Goal: Task Accomplishment & Management: Manage account settings

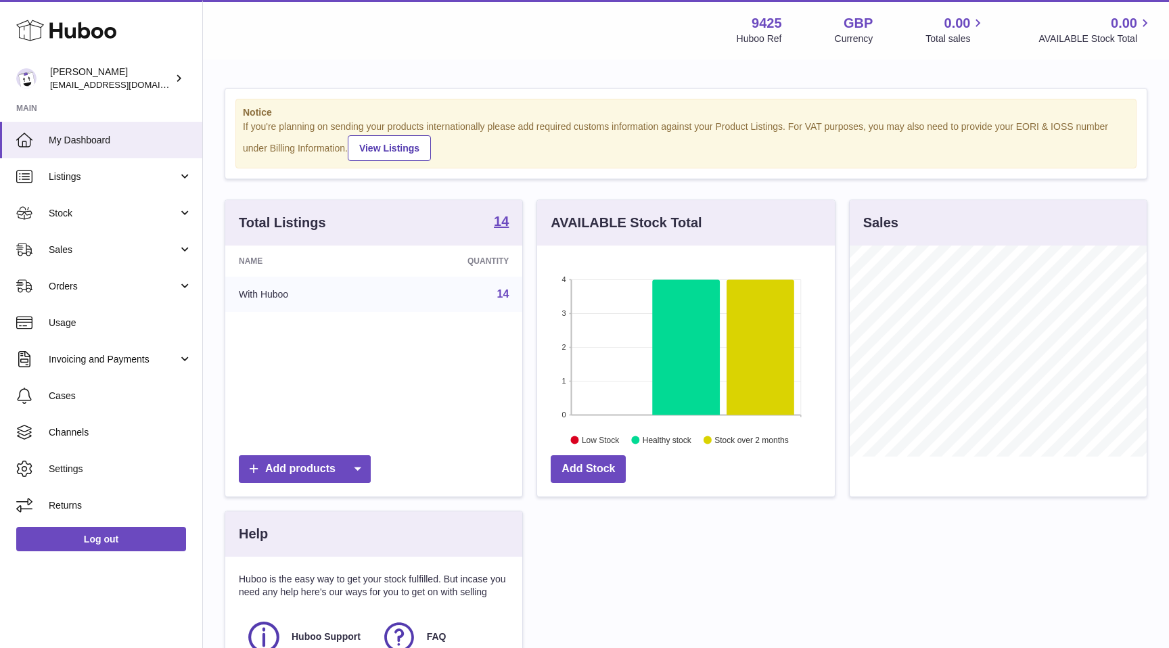
scroll to position [211, 297]
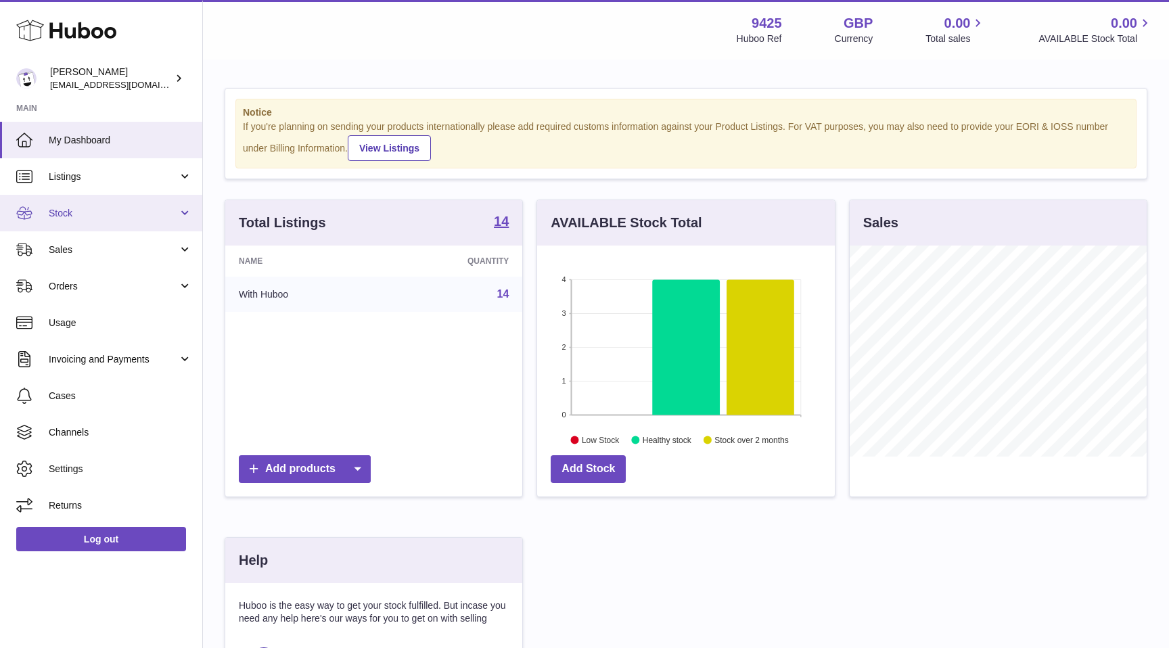
click at [93, 210] on span "Stock" at bounding box center [113, 213] width 129 height 13
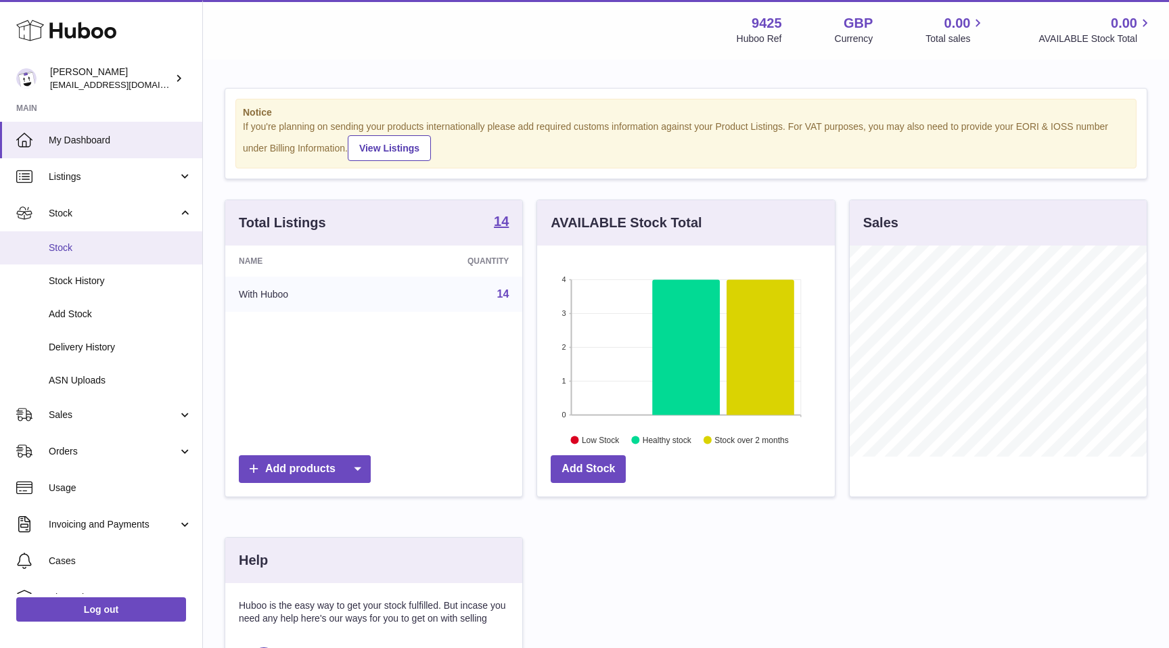
click at [80, 246] on span "Stock" at bounding box center [120, 247] width 143 height 13
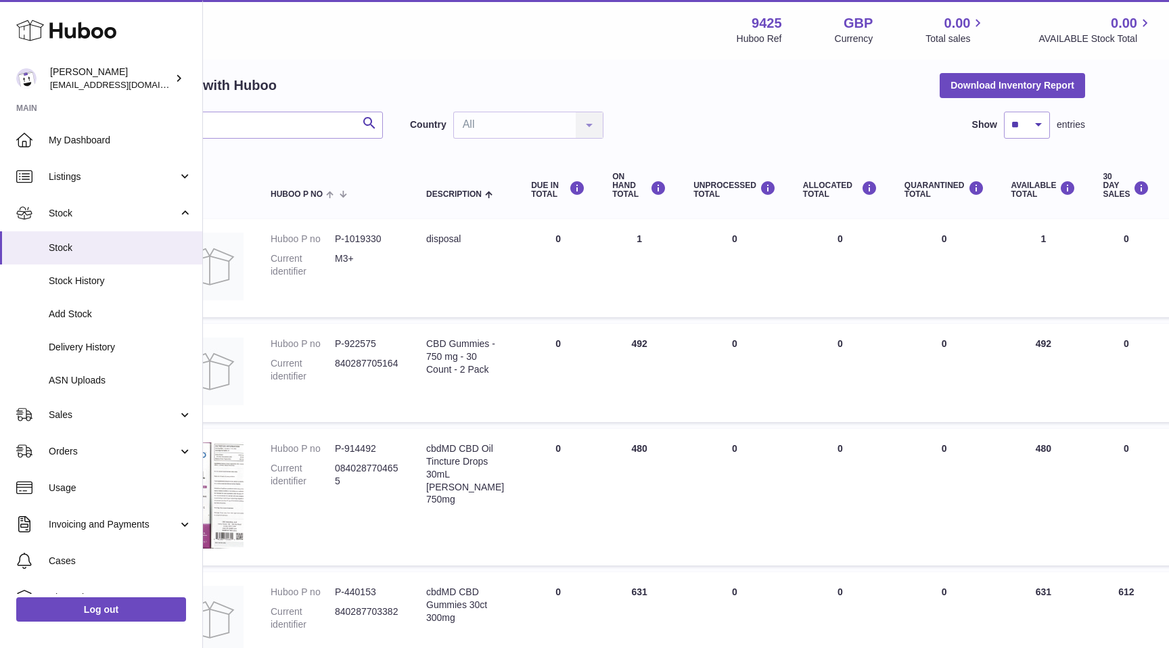
scroll to position [50, 0]
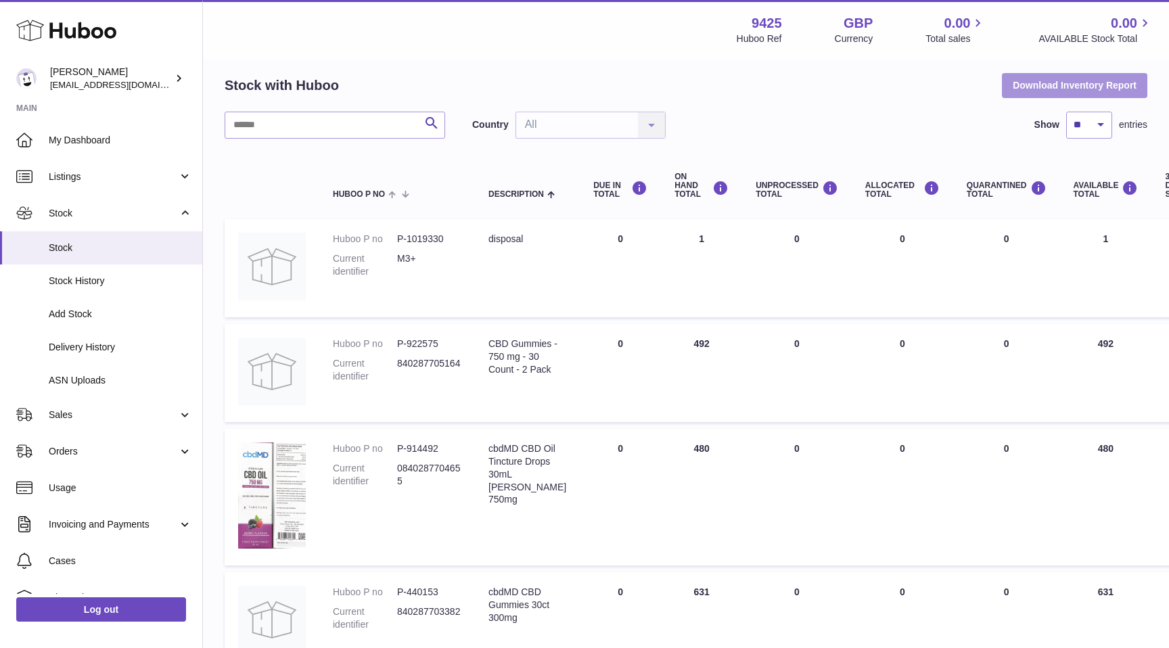
click at [1037, 89] on button "Download Inventory Report" at bounding box center [1074, 85] width 145 height 24
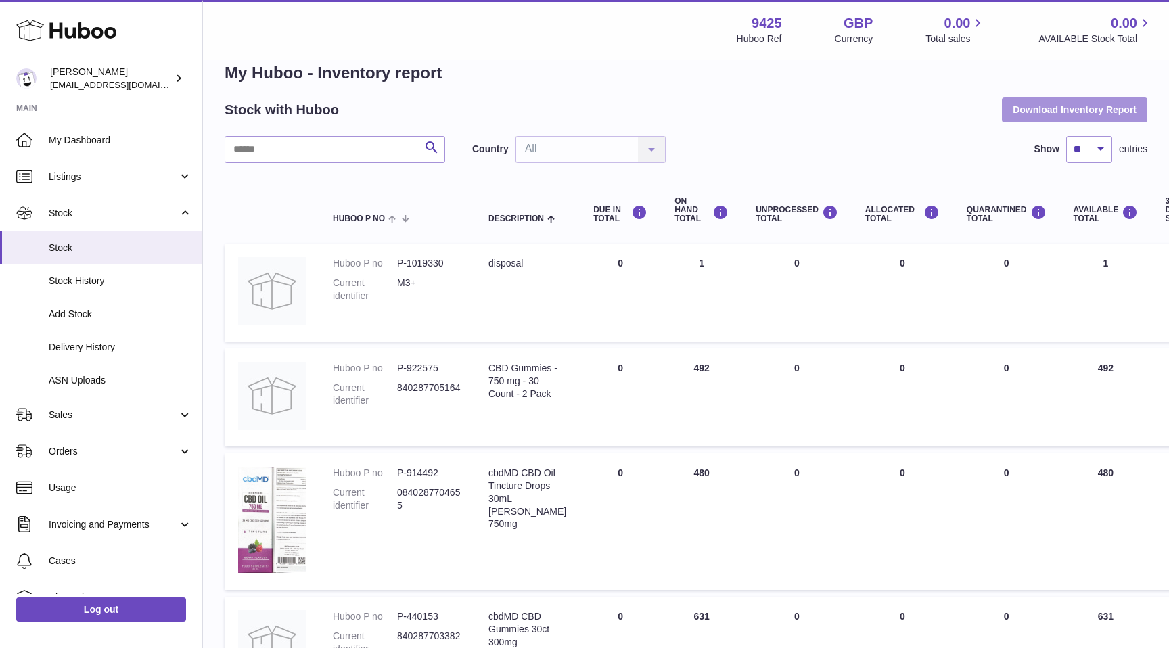
scroll to position [25, 0]
click at [90, 287] on link "Stock History" at bounding box center [101, 280] width 202 height 33
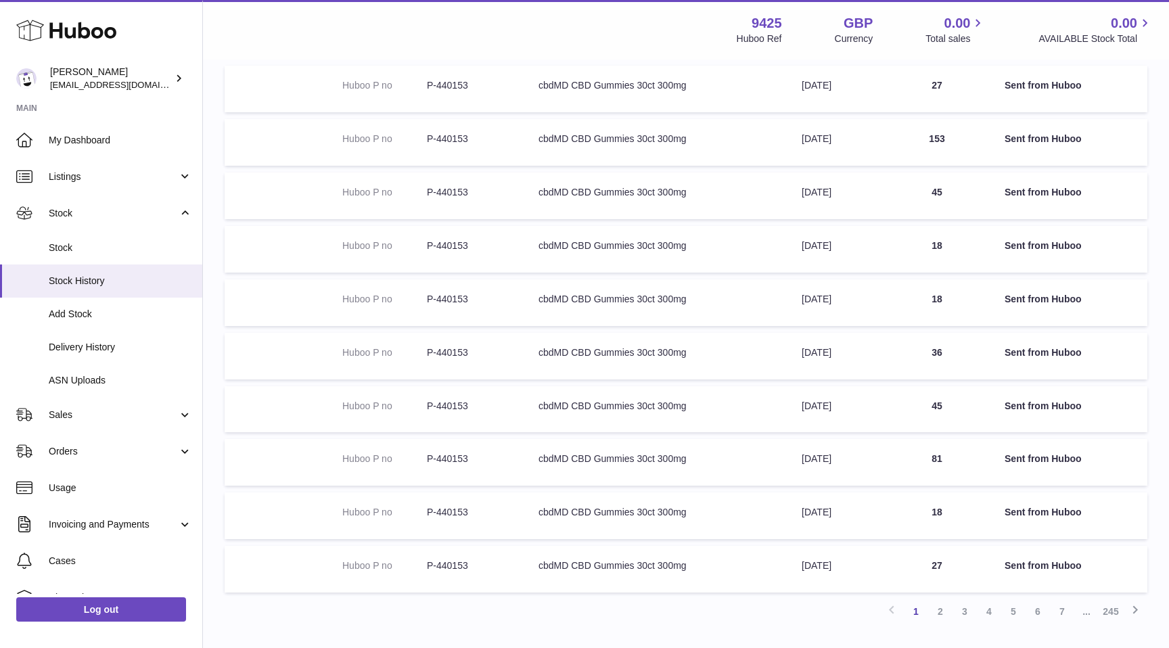
scroll to position [274, 0]
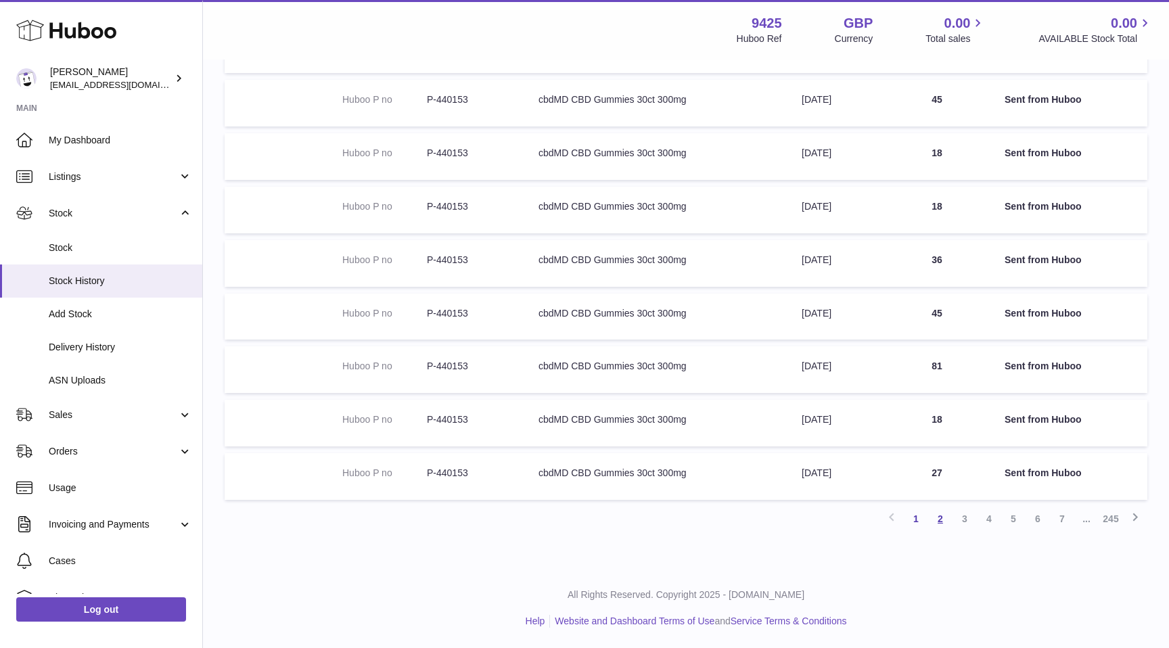
click at [941, 516] on link "2" at bounding box center [940, 519] width 24 height 24
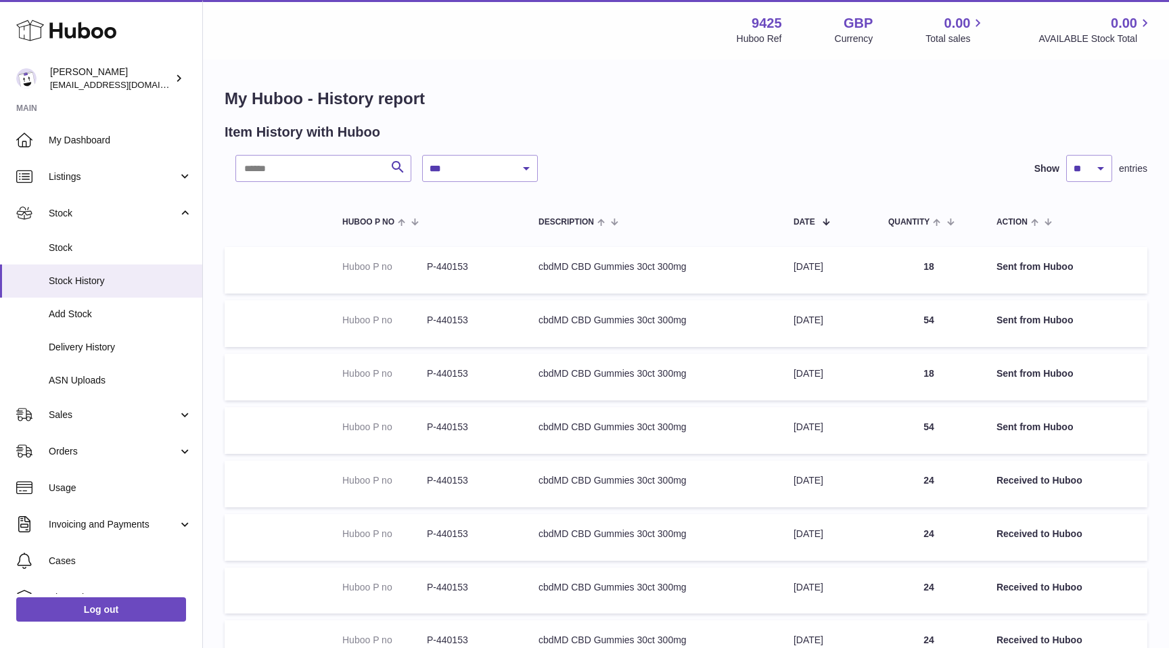
click at [649, 78] on div "**********" at bounding box center [686, 451] width 966 height 781
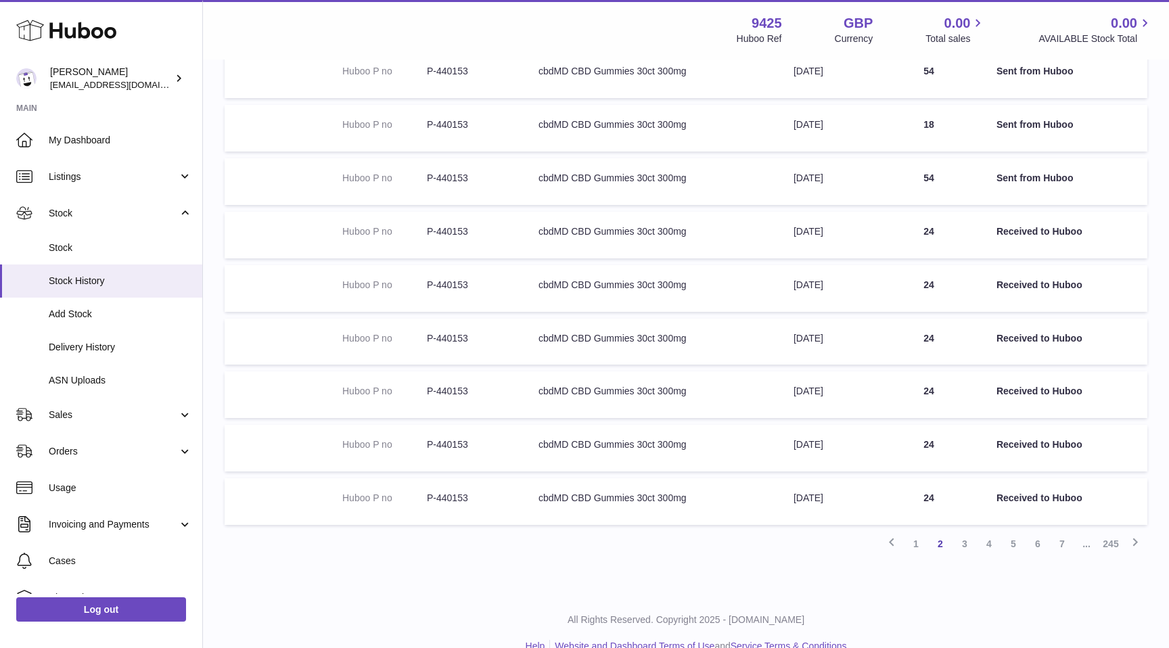
scroll to position [274, 0]
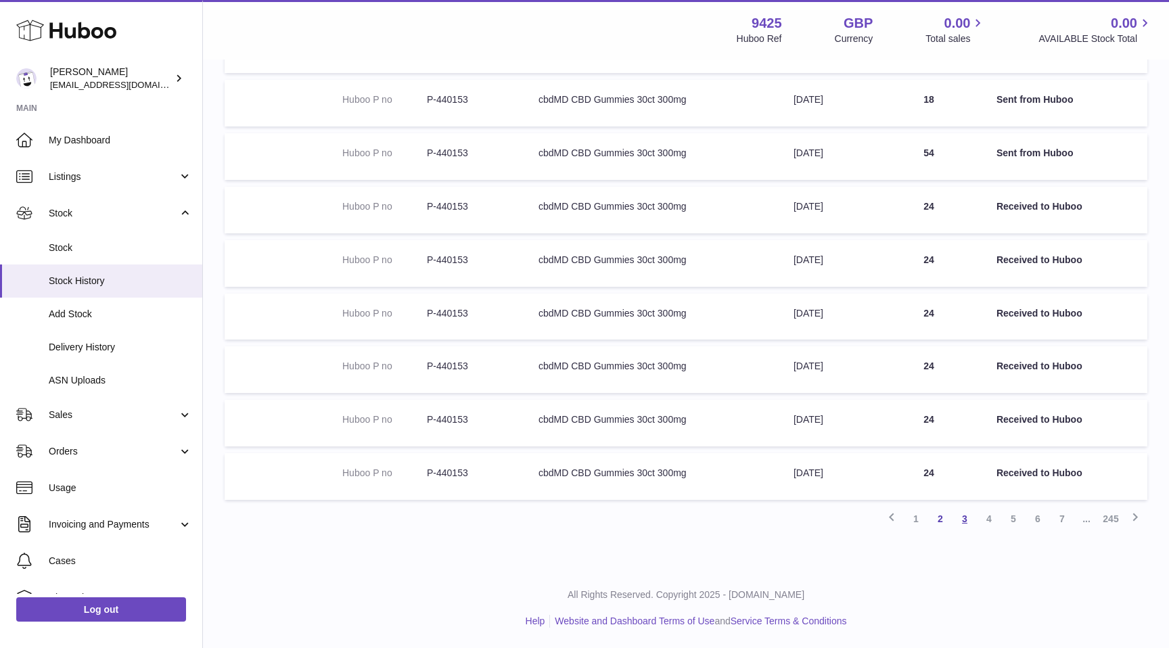
click at [963, 521] on link "3" at bounding box center [964, 519] width 24 height 24
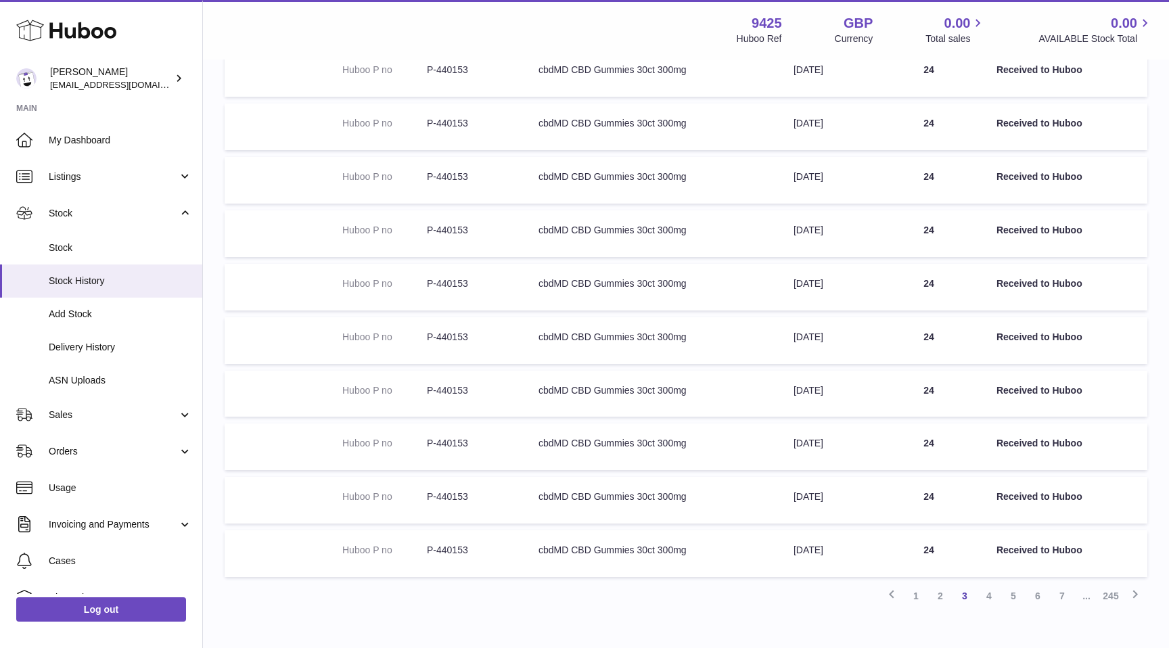
scroll to position [274, 0]
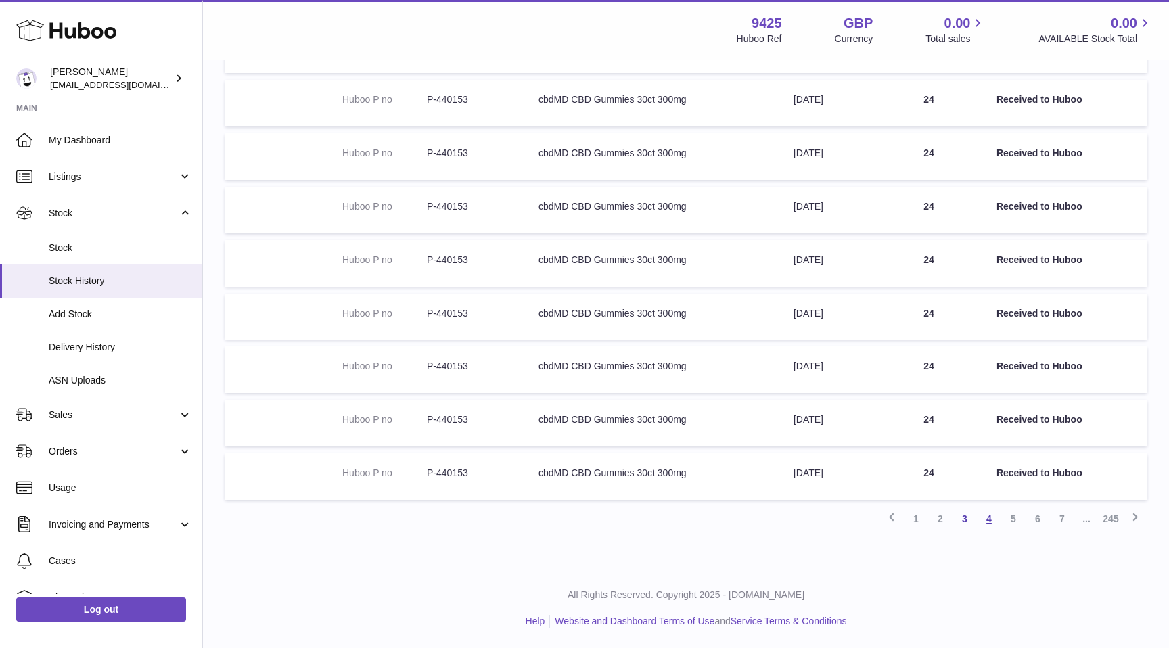
click at [991, 520] on link "4" at bounding box center [989, 519] width 24 height 24
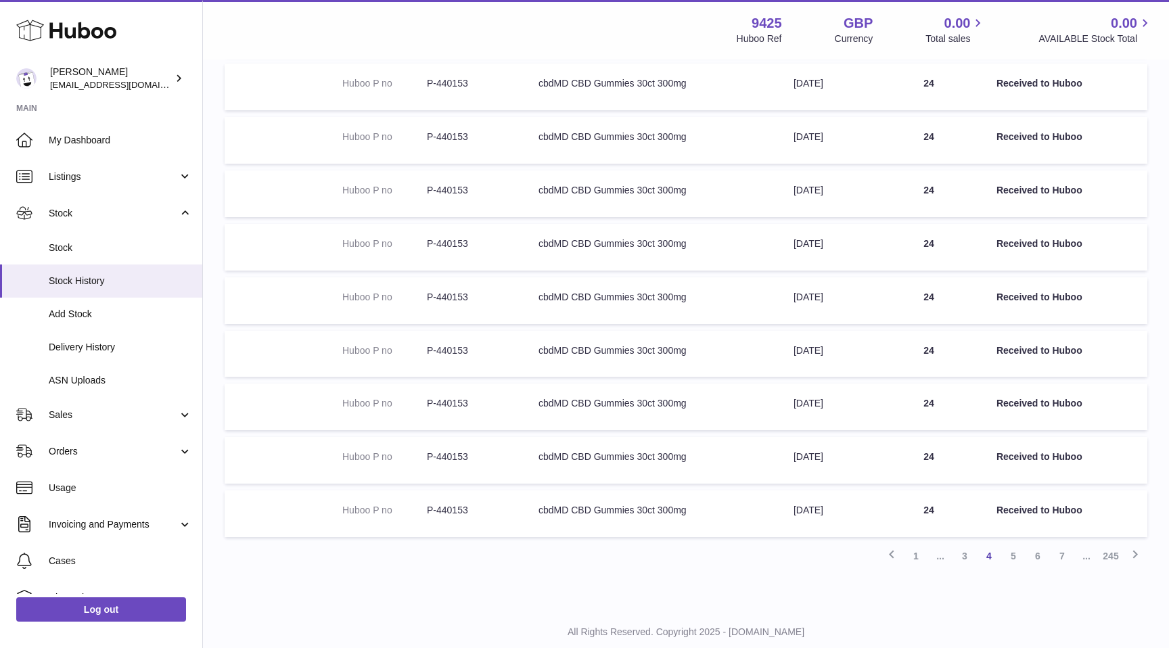
scroll to position [274, 0]
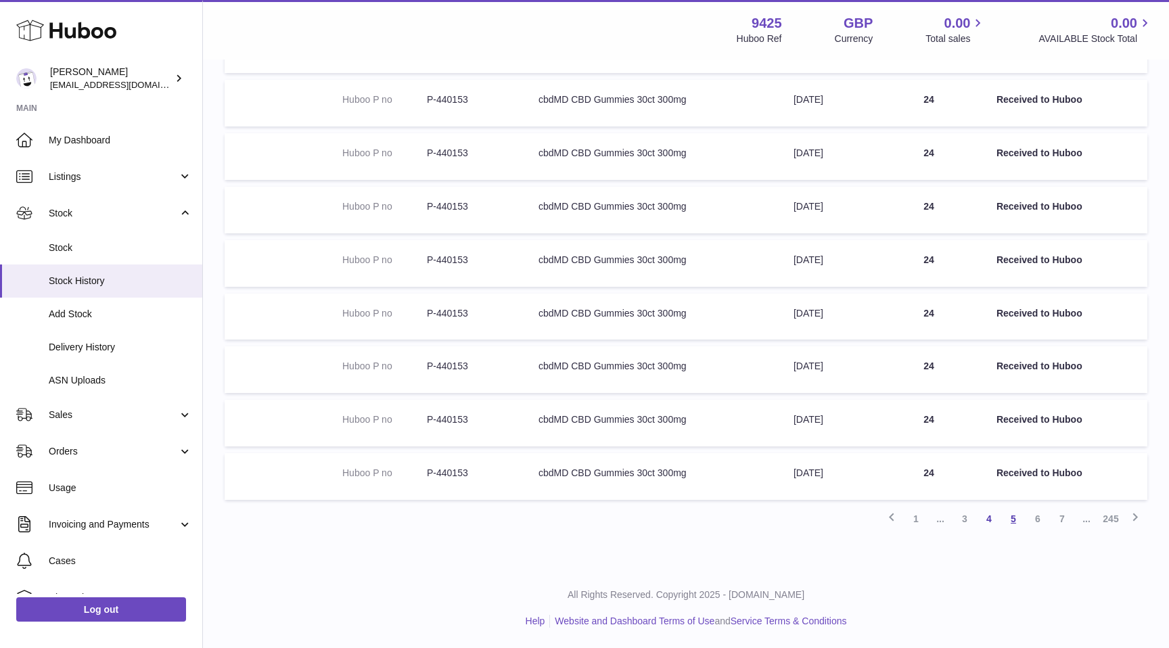
click at [1012, 521] on link "5" at bounding box center [1013, 519] width 24 height 24
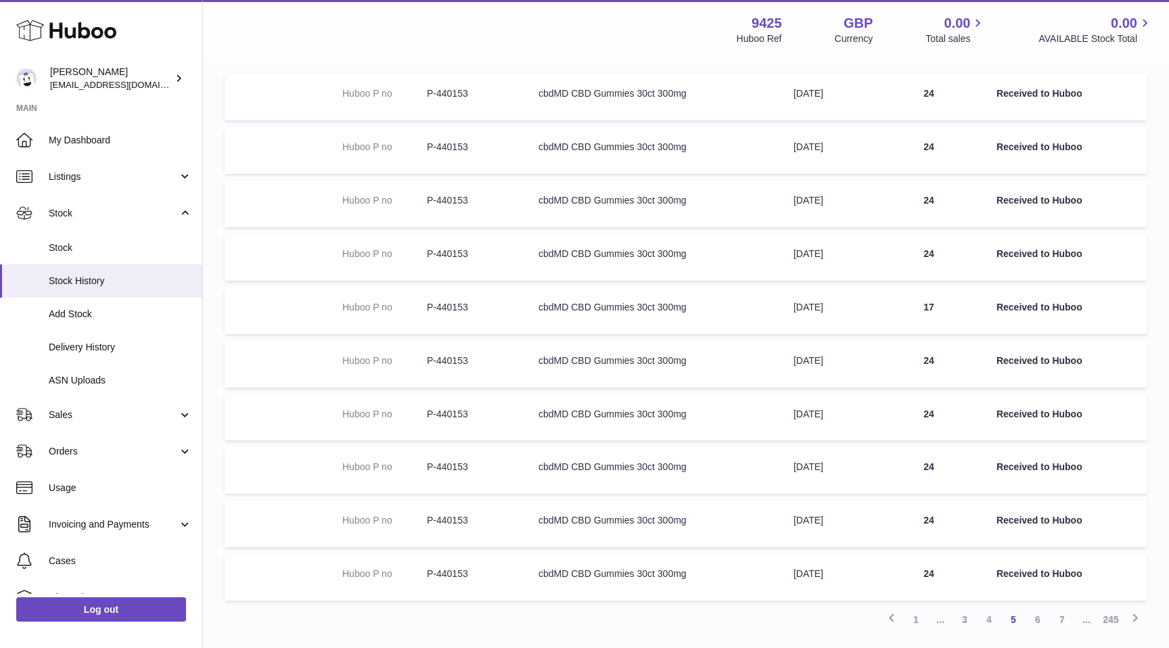
scroll to position [166, 0]
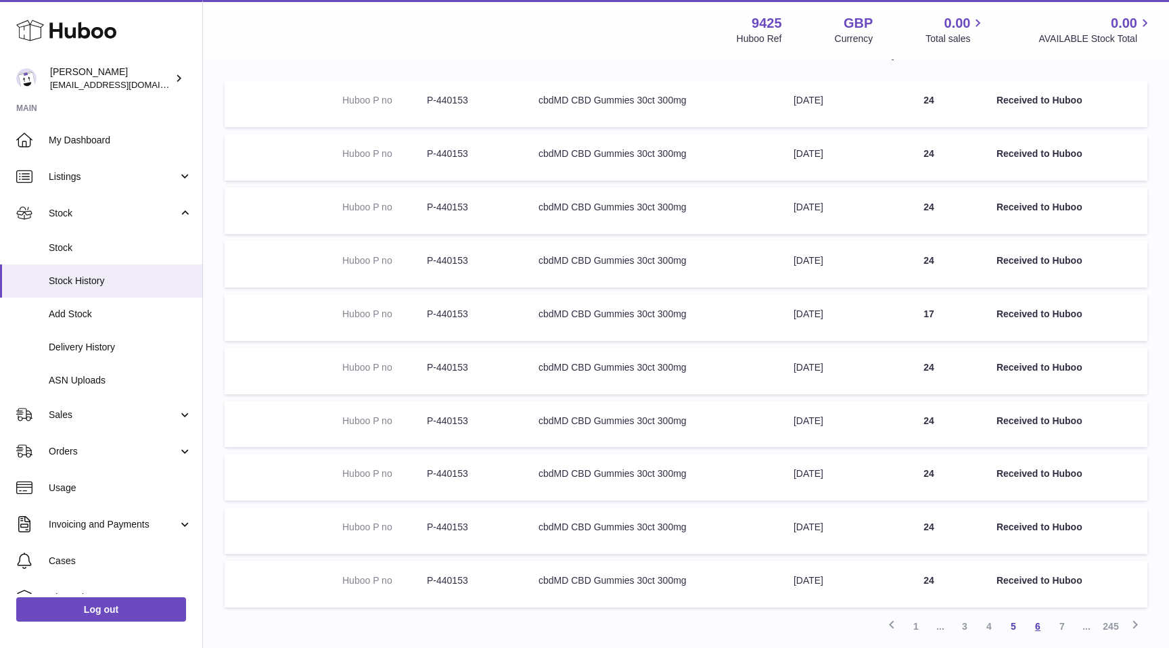
click at [1042, 628] on link "6" at bounding box center [1037, 626] width 24 height 24
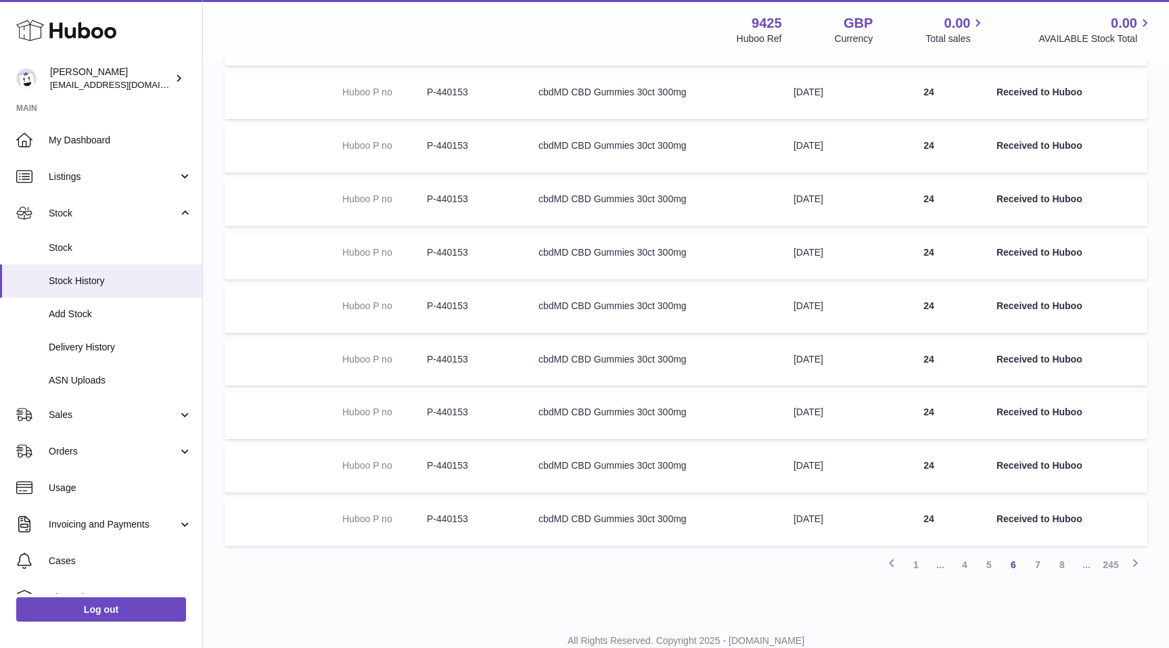
scroll to position [242, 0]
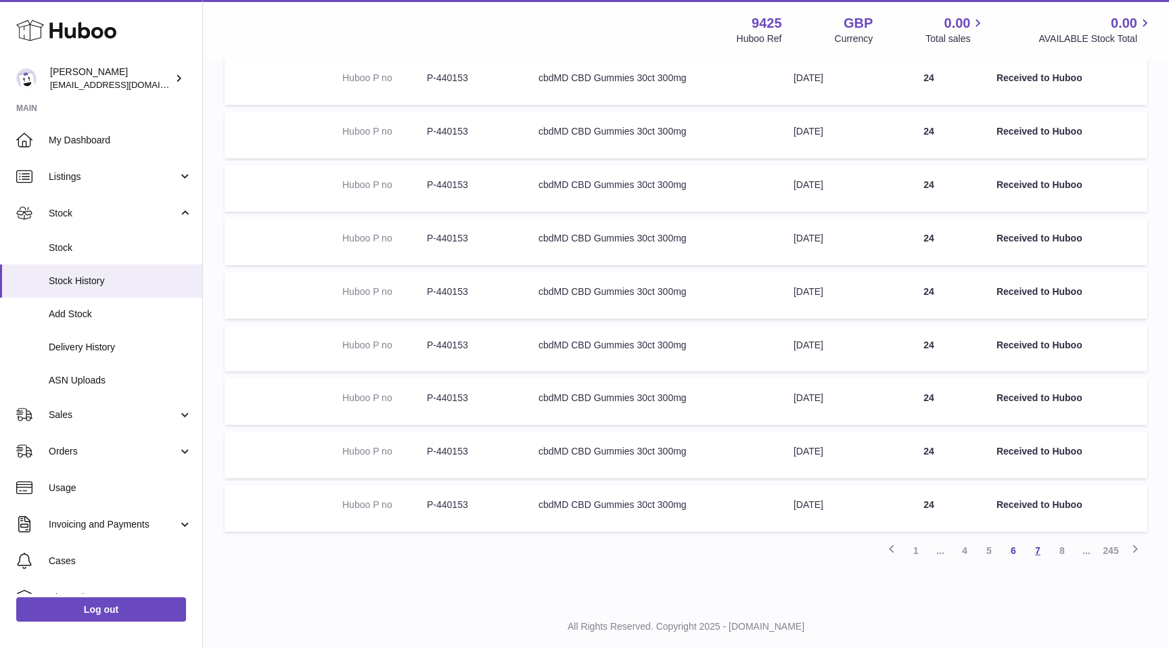
click at [1032, 547] on link "7" at bounding box center [1037, 550] width 24 height 24
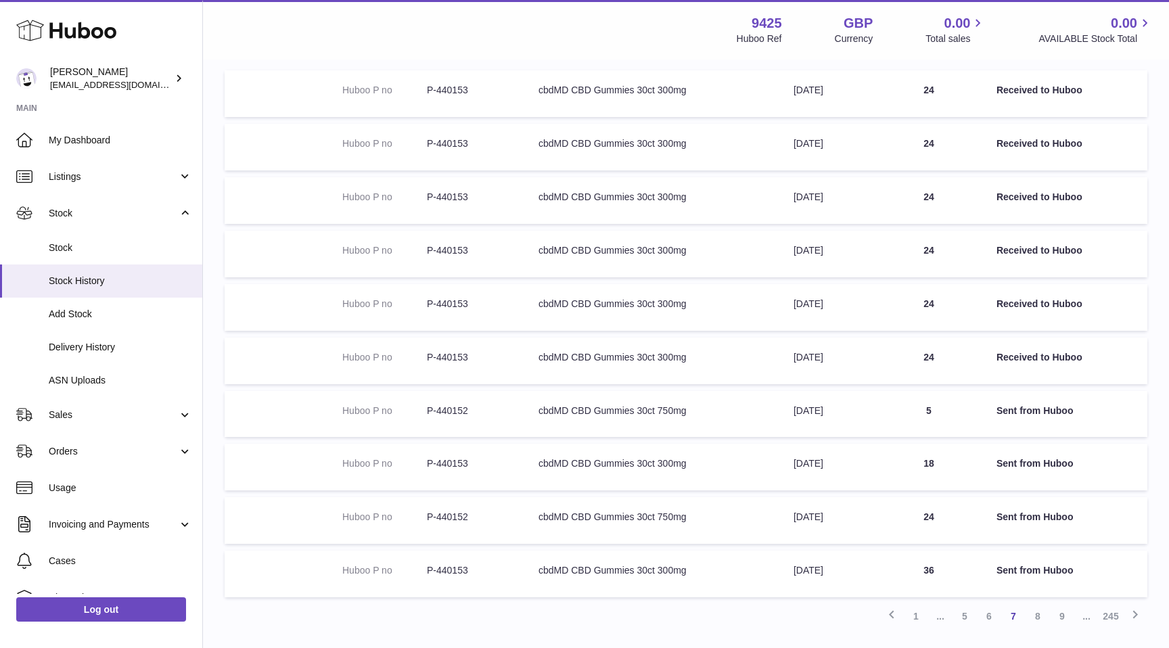
scroll to position [167, 0]
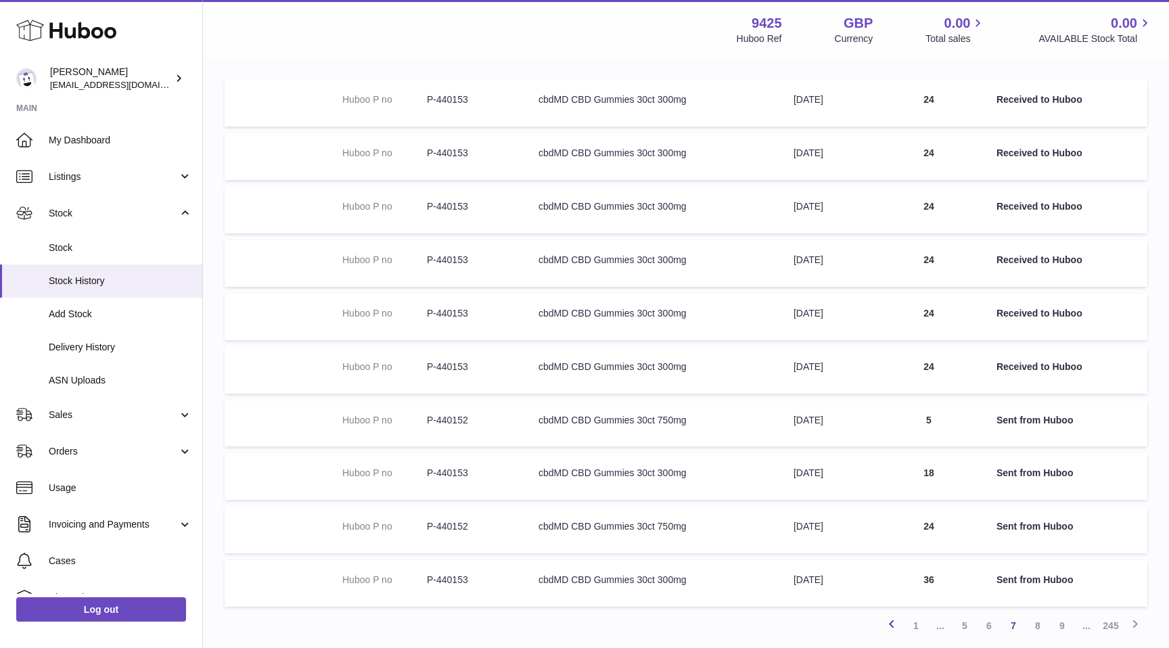
click at [894, 623] on icon at bounding box center [891, 623] width 16 height 17
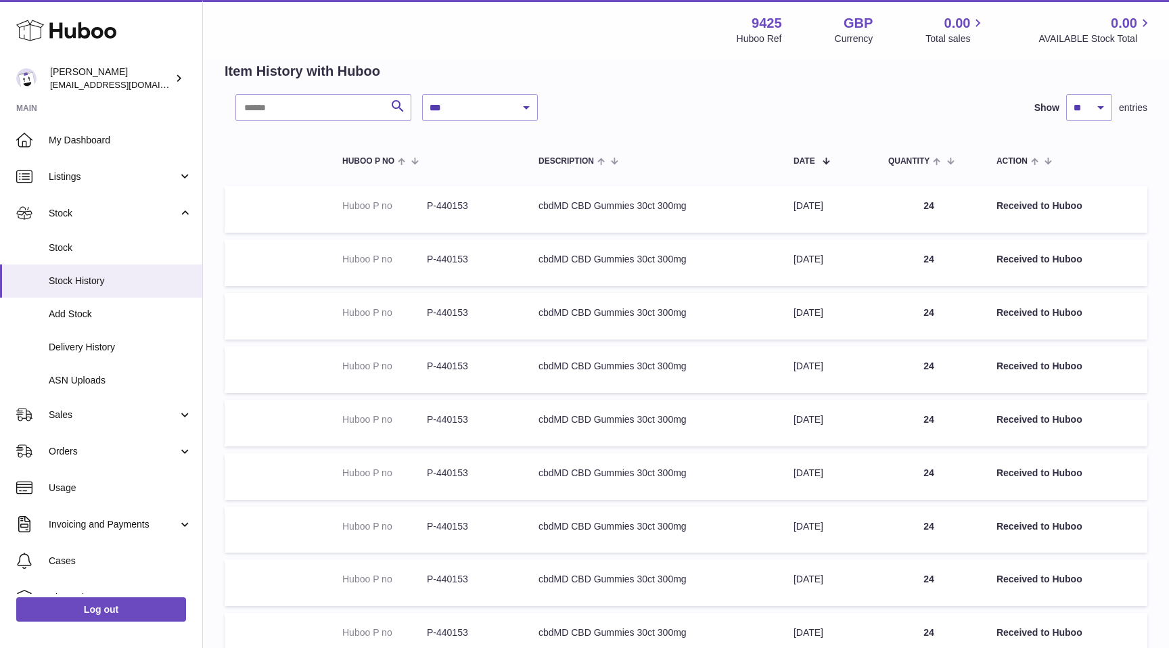
scroll to position [274, 0]
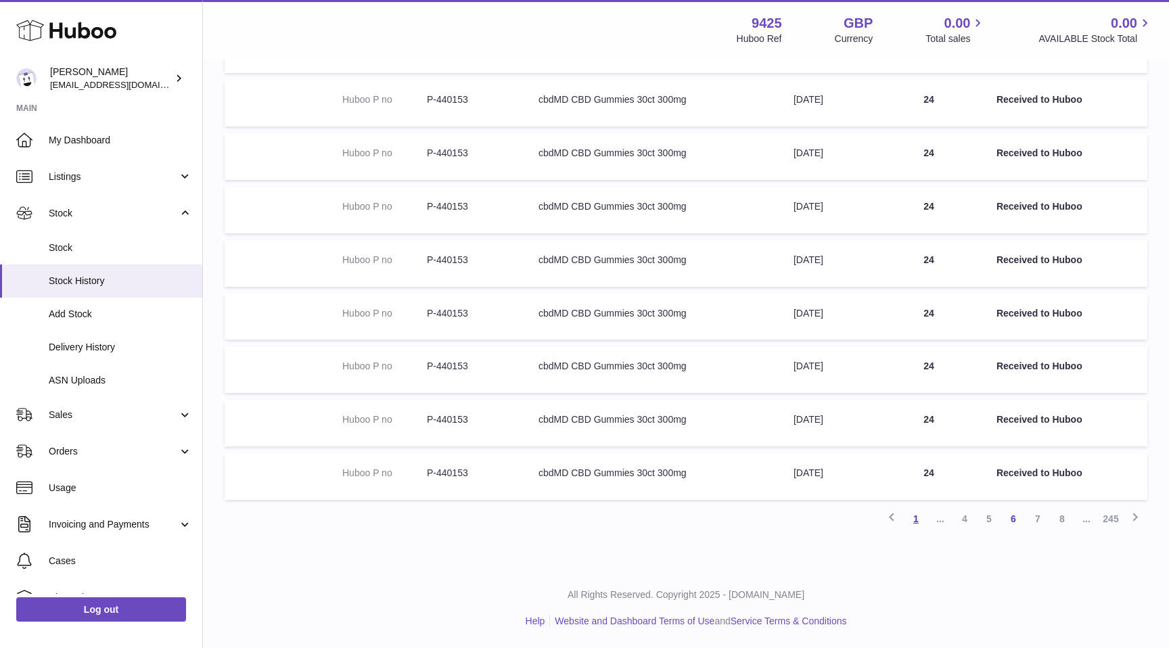
click at [914, 523] on link "1" at bounding box center [916, 519] width 24 height 24
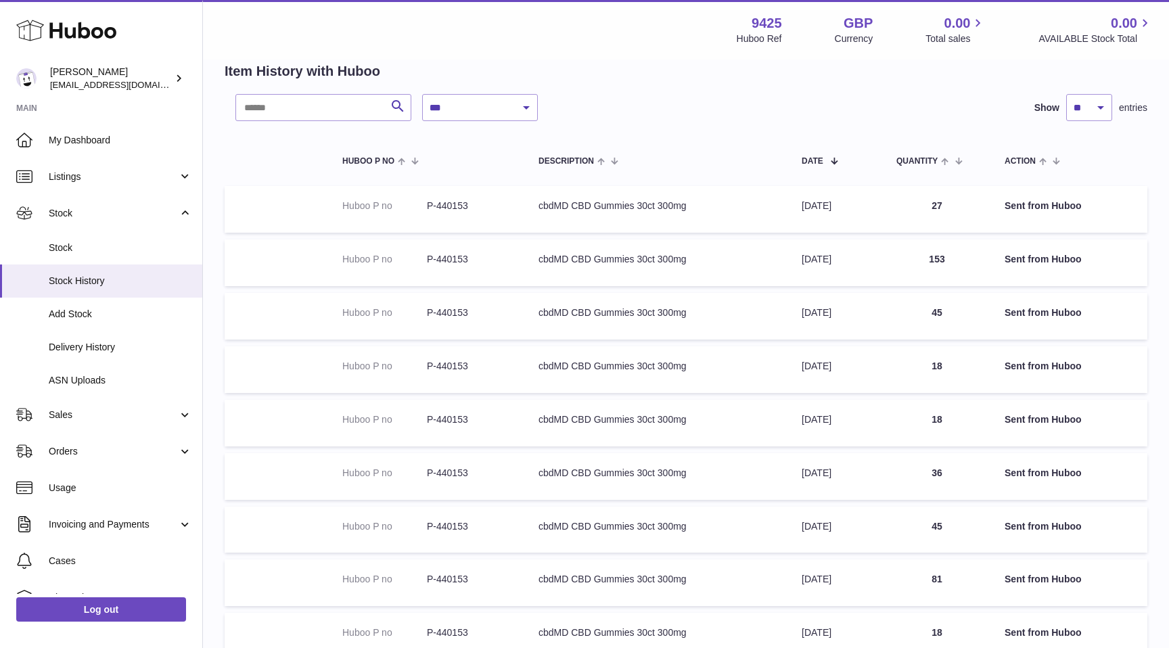
scroll to position [274, 0]
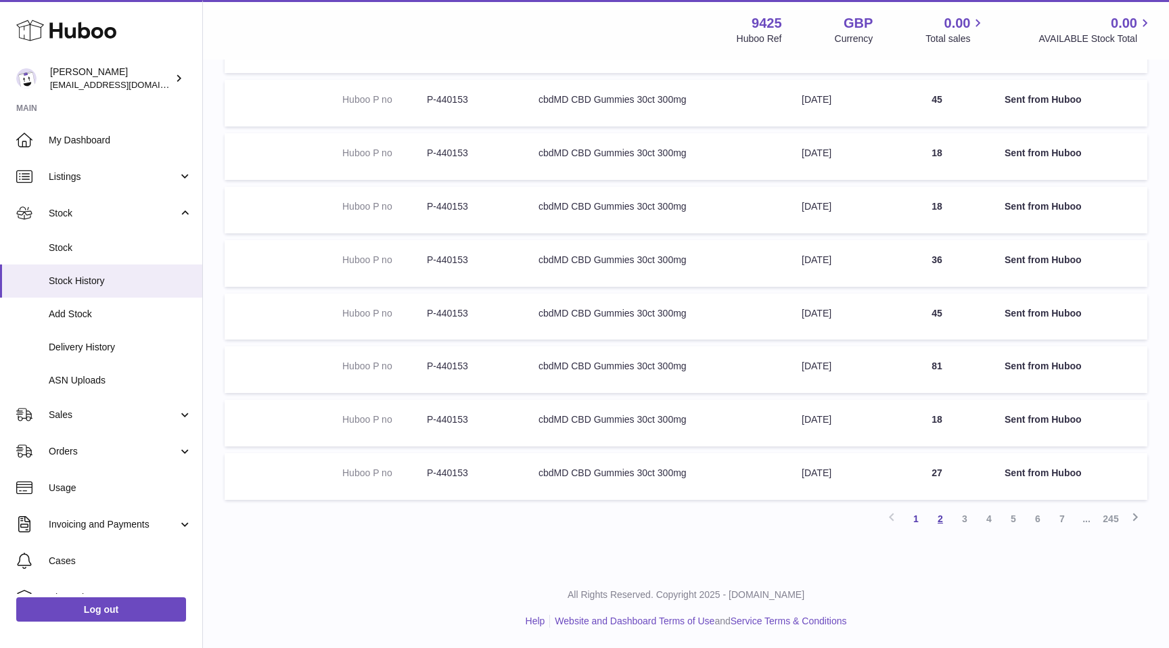
click at [939, 518] on link "2" at bounding box center [940, 519] width 24 height 24
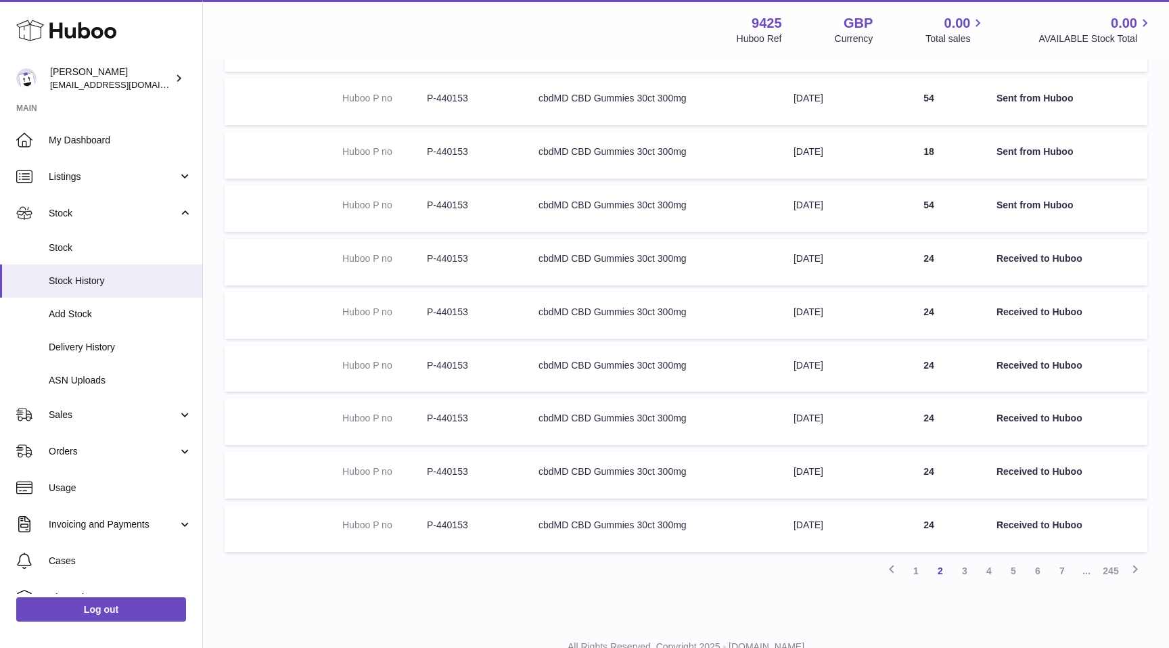
scroll to position [274, 0]
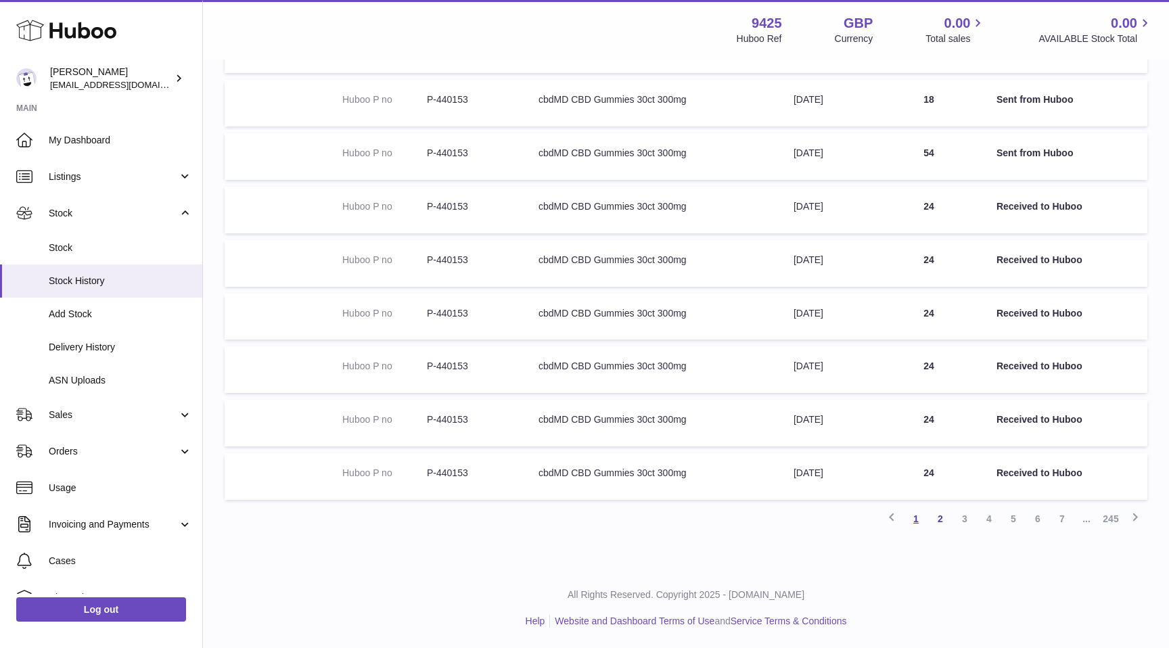
click at [916, 521] on link "1" at bounding box center [916, 519] width 24 height 24
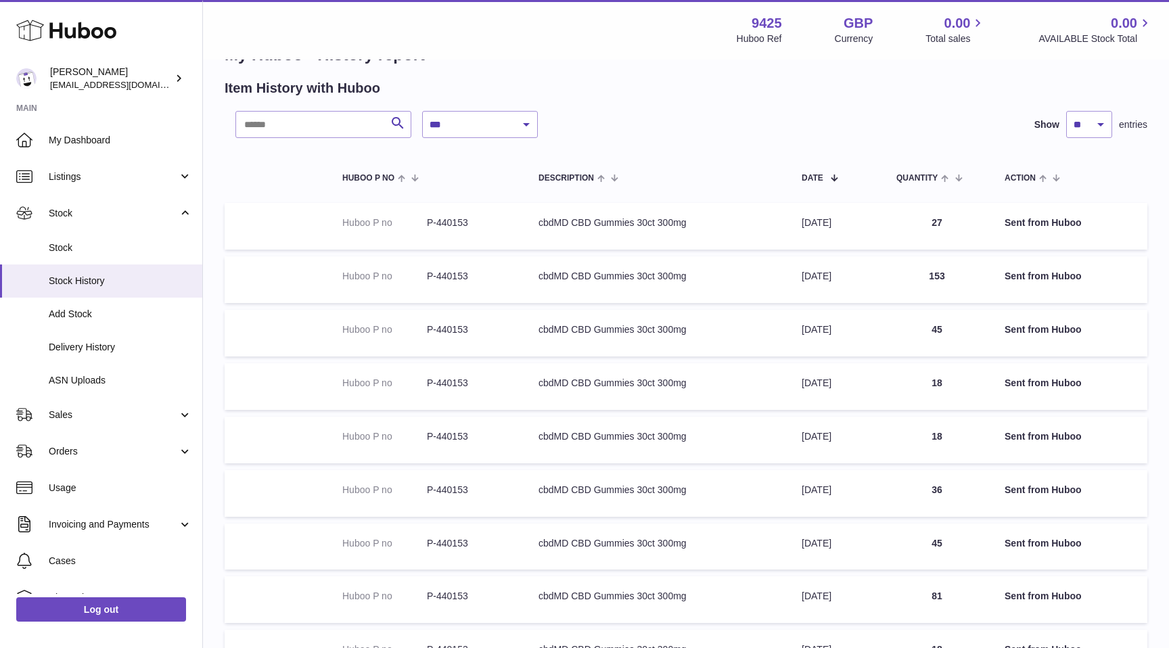
scroll to position [42, 0]
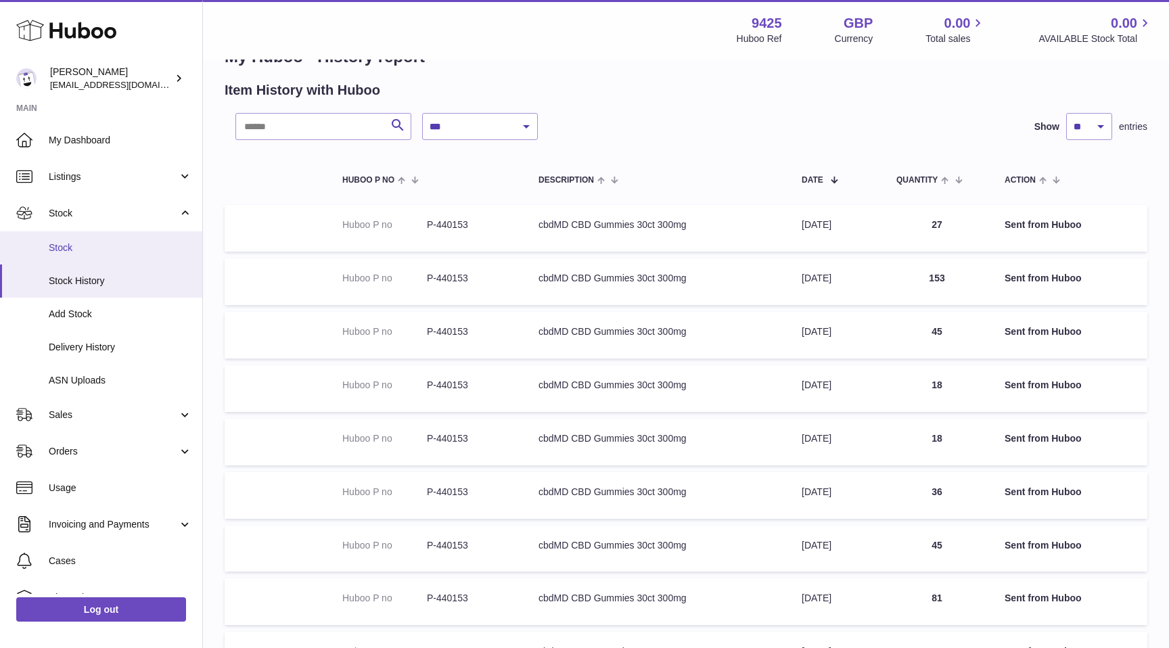
click at [101, 252] on span "Stock" at bounding box center [120, 247] width 143 height 13
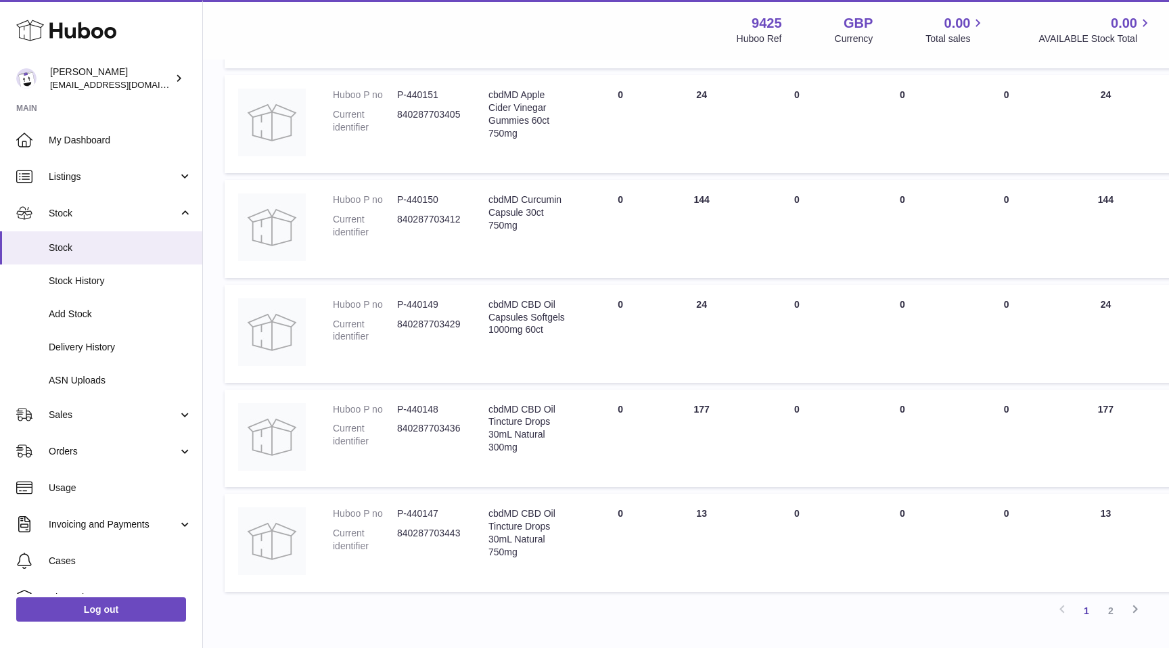
scroll to position [849, 0]
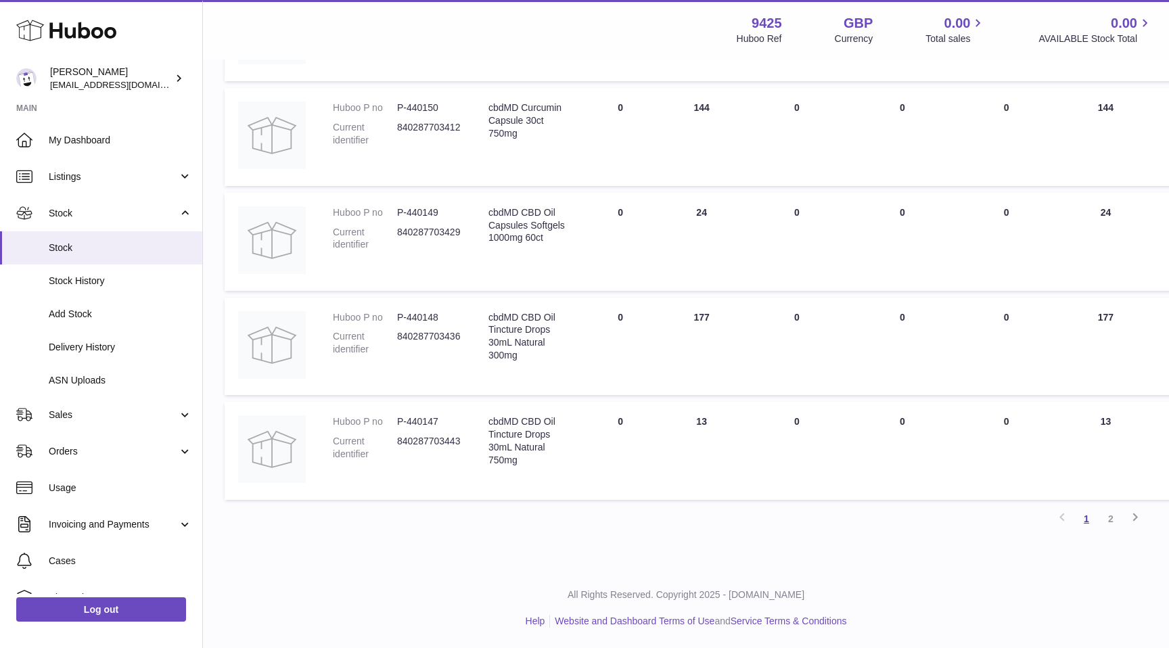
click at [1089, 519] on link "1" at bounding box center [1086, 519] width 24 height 24
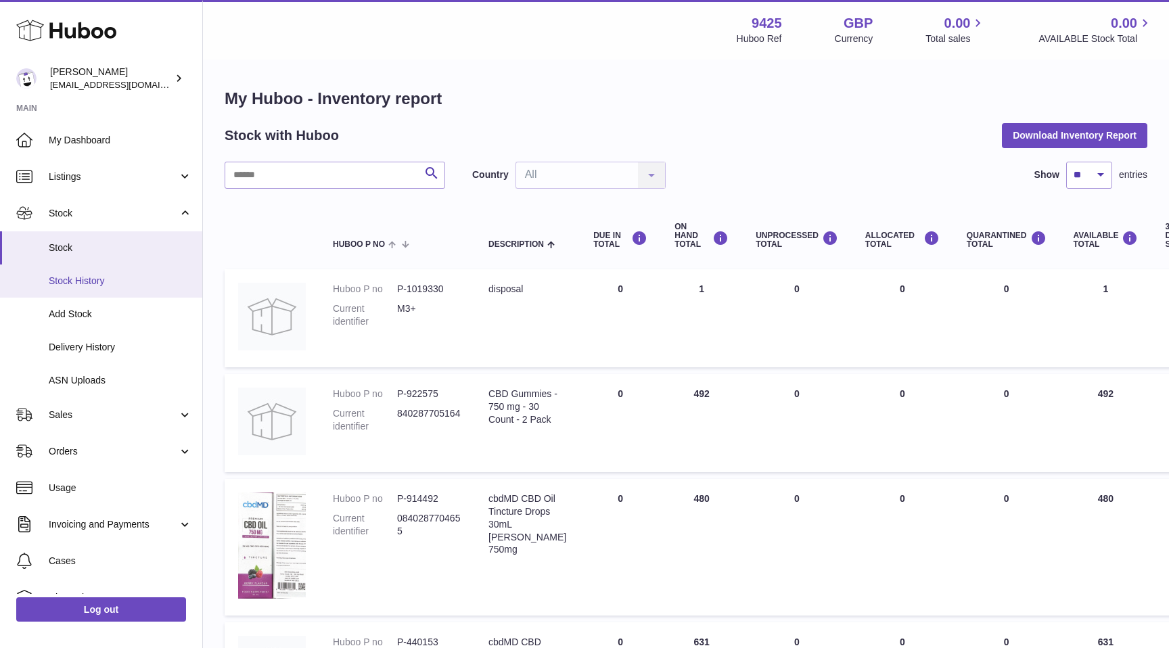
click at [86, 277] on span "Stock History" at bounding box center [120, 281] width 143 height 13
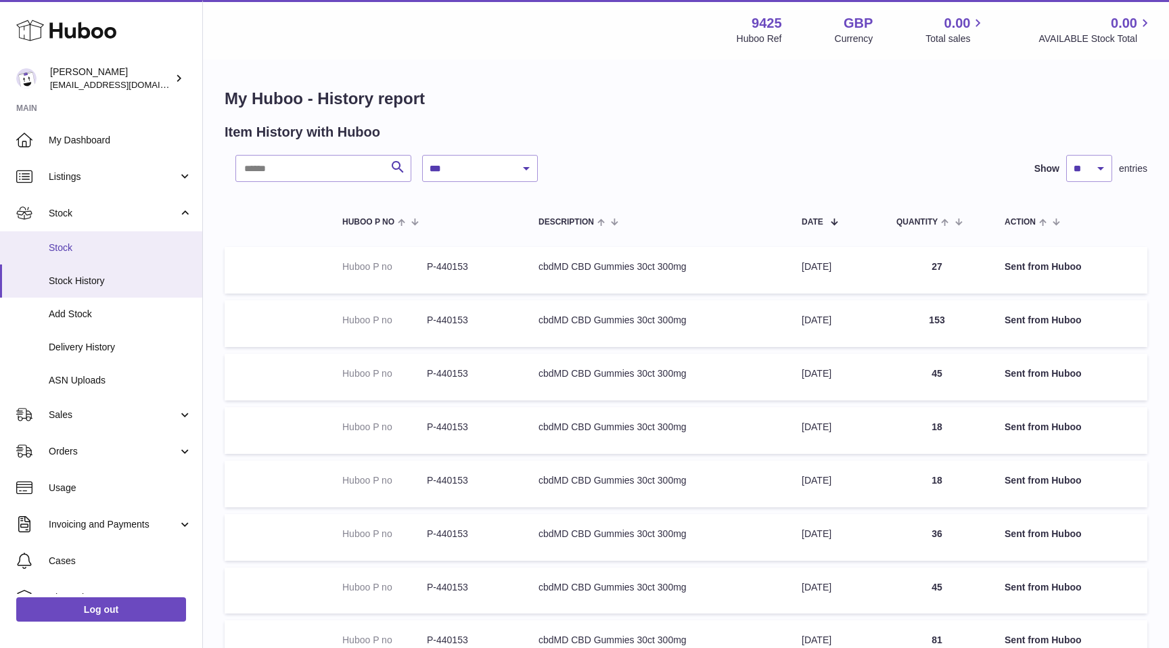
click at [107, 239] on link "Stock" at bounding box center [101, 247] width 202 height 33
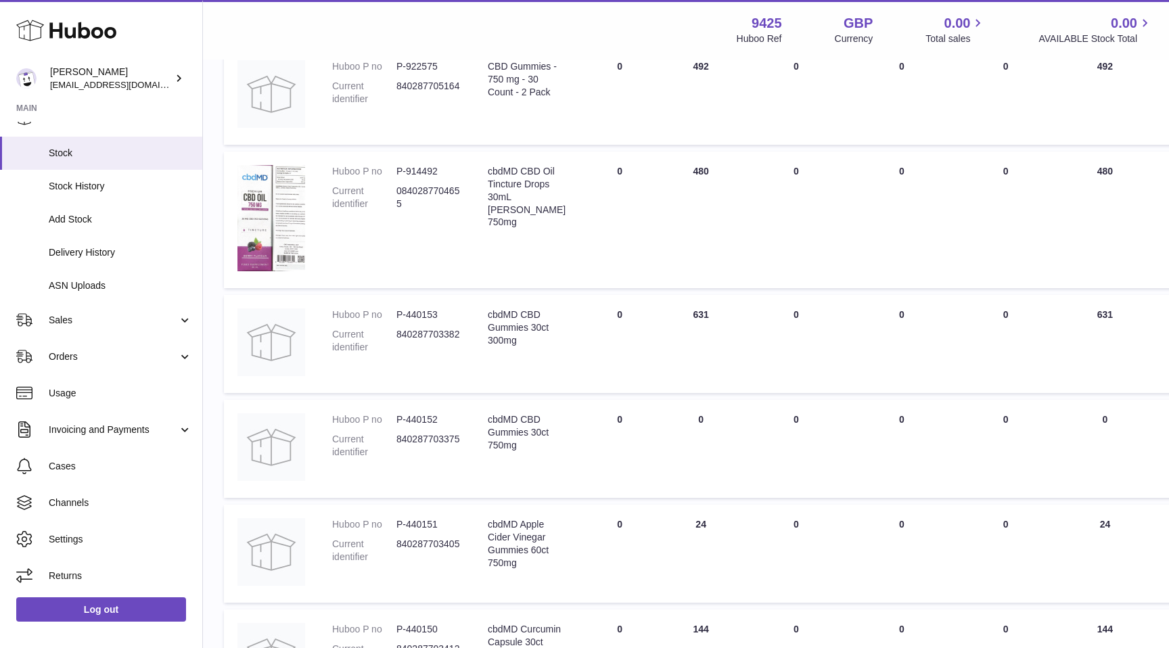
scroll to position [319, 1]
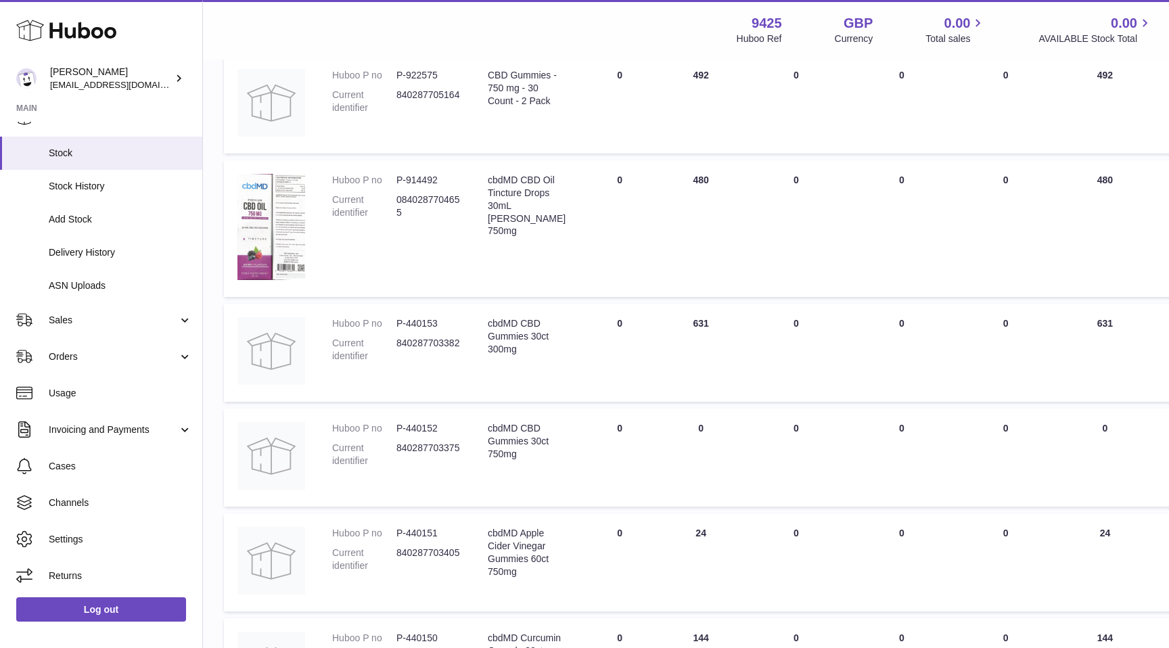
click at [421, 321] on dd "P-440153" at bounding box center [428, 323] width 64 height 13
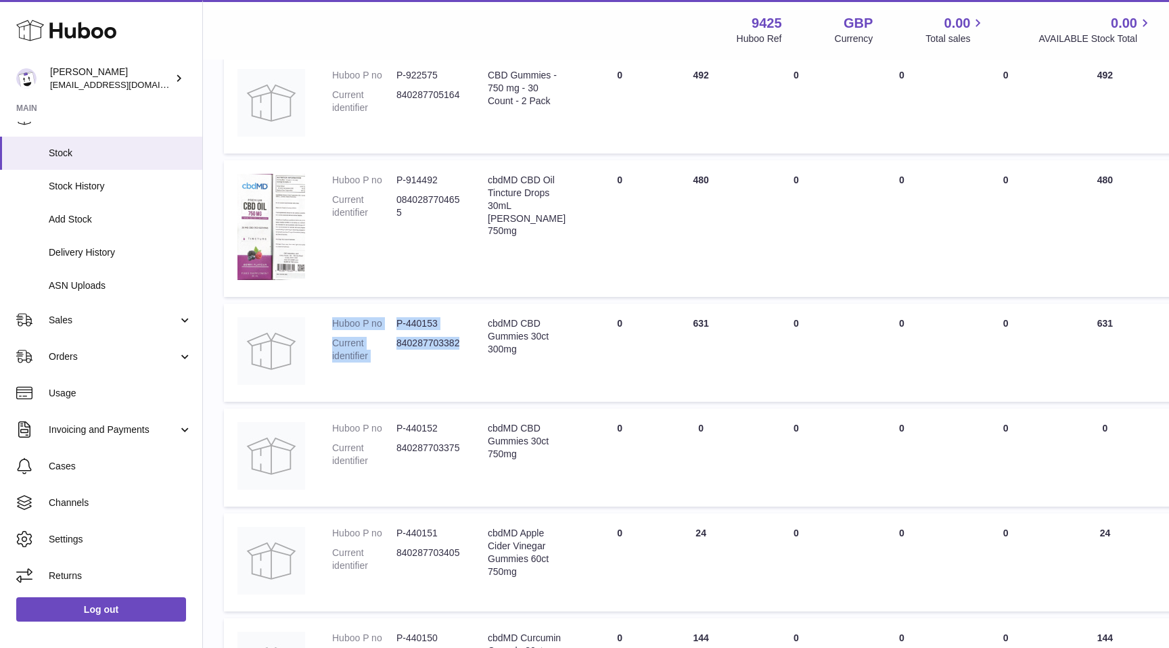
drag, startPoint x: 461, startPoint y: 343, endPoint x: 331, endPoint y: 321, distance: 131.7
click at [331, 321] on td "Huboo P no P-440153 Current identifier 840287703382" at bounding box center [397, 353] width 156 height 98
copy dl "Huboo P no P-440153 Current identifier 840287703382"
drag, startPoint x: 699, startPoint y: 323, endPoint x: 682, endPoint y: 323, distance: 16.2
click at [682, 323] on td "ON HAND Total 631" at bounding box center [700, 353] width 81 height 98
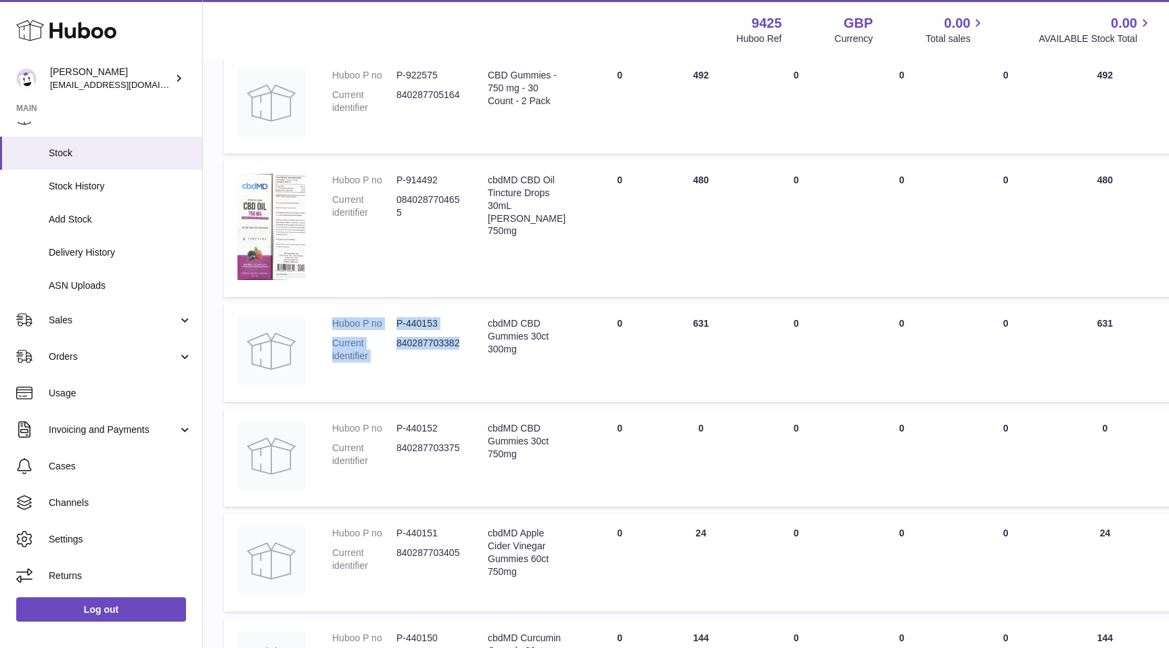
copy td "631"
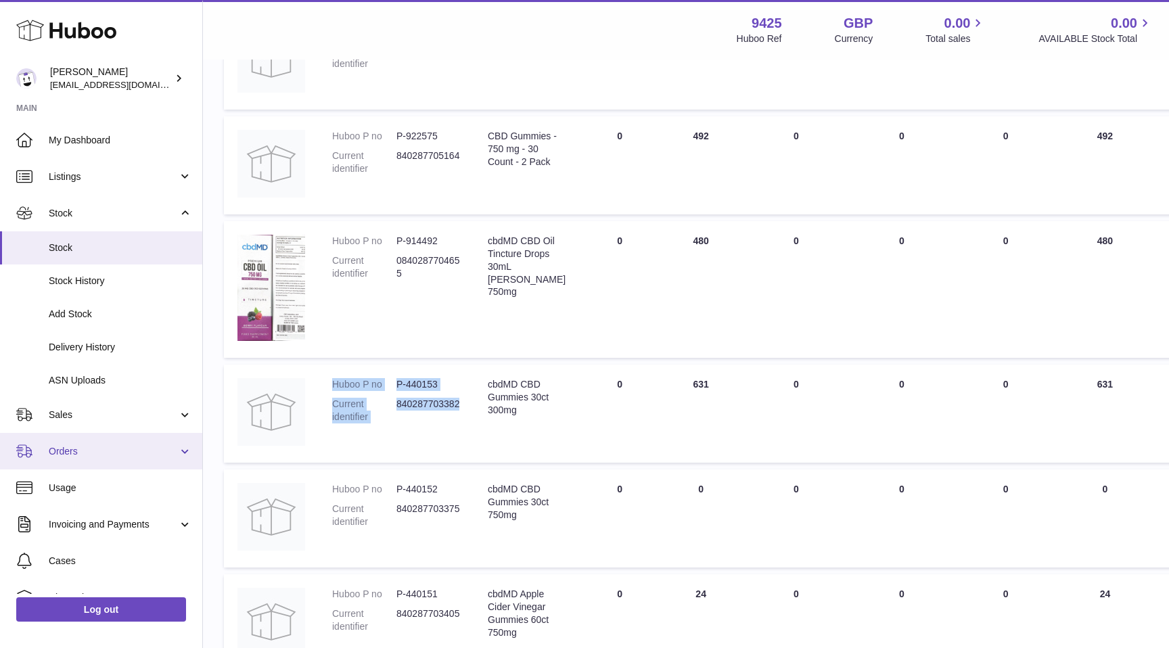
scroll to position [0, 1]
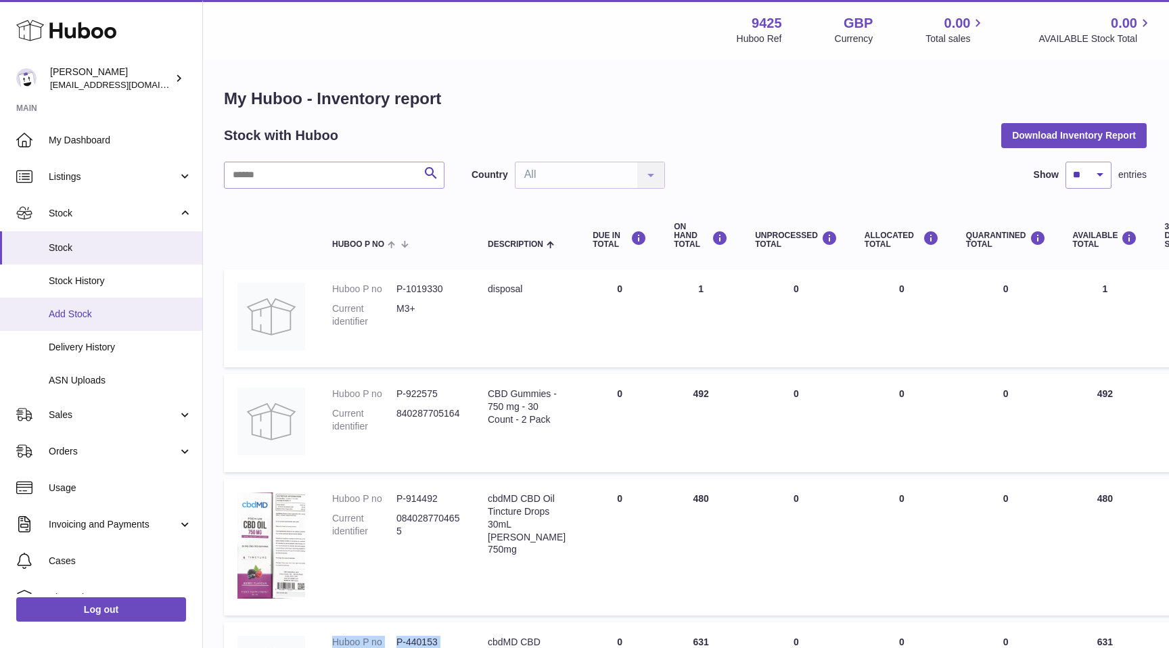
click at [91, 319] on span "Add Stock" at bounding box center [120, 314] width 143 height 13
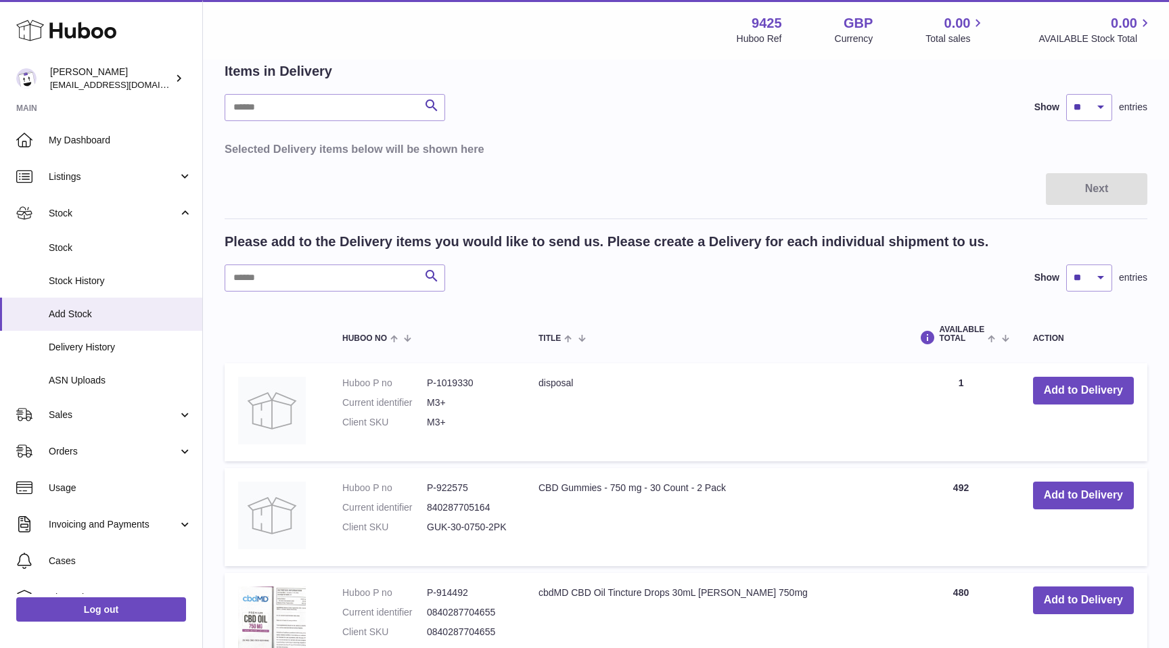
scroll to position [89, 0]
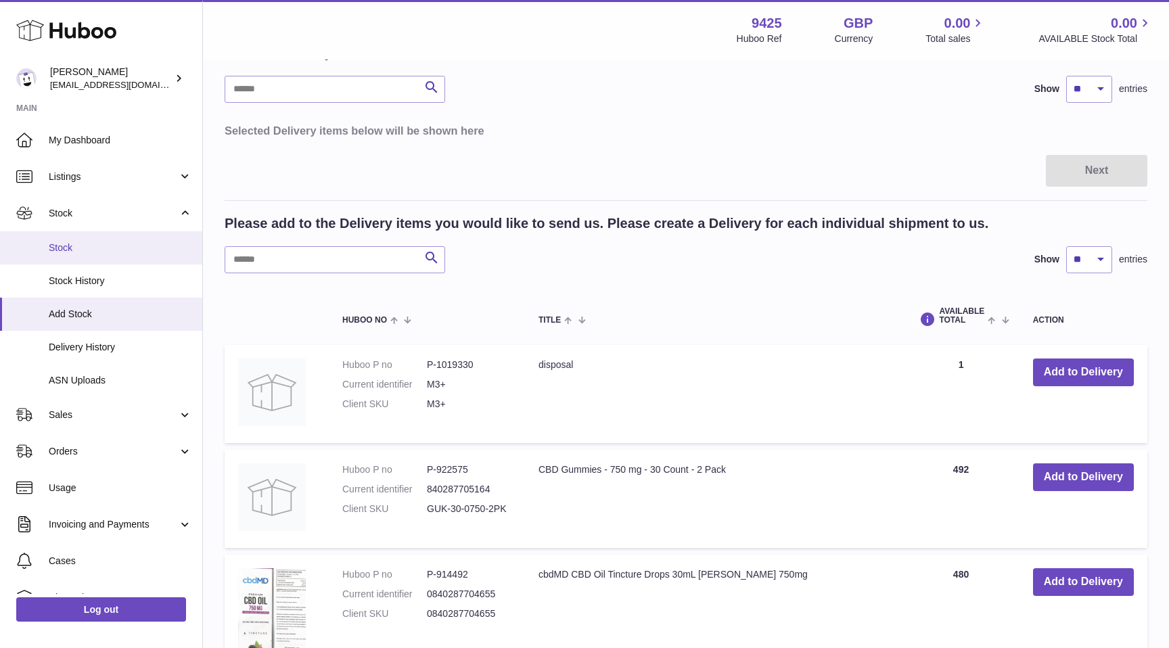
click at [85, 240] on link "Stock" at bounding box center [101, 247] width 202 height 33
